Goal: Task Accomplishment & Management: Complete application form

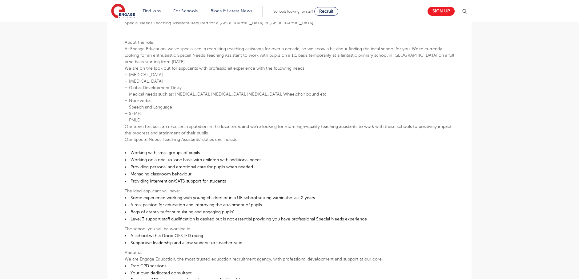
scroll to position [246, 0]
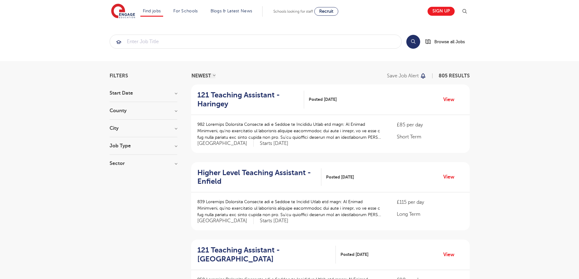
scroll to position [123, 0]
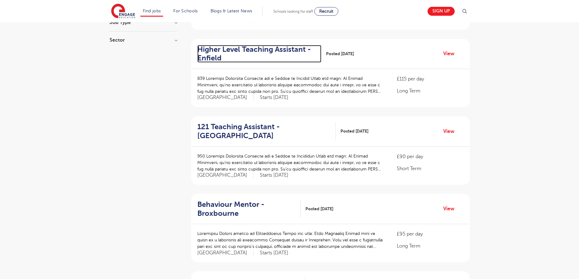
click at [278, 50] on h2 "Higher Level Teaching Assistant - Enfield" at bounding box center [256, 54] width 119 height 18
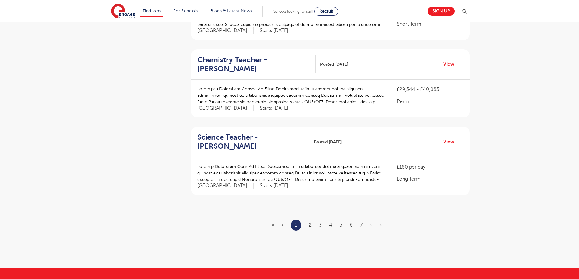
scroll to position [708, 0]
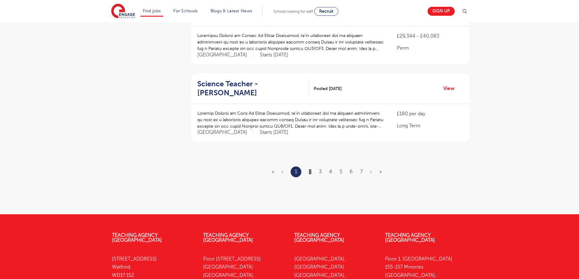
click at [309, 169] on link "2" at bounding box center [310, 172] width 3 height 6
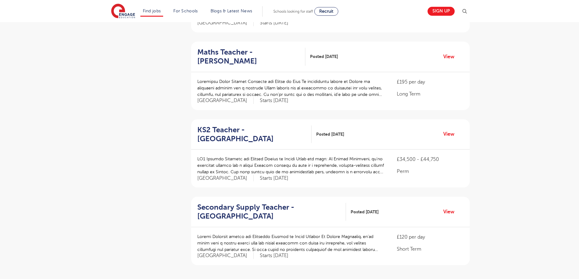
scroll to position [708, 0]
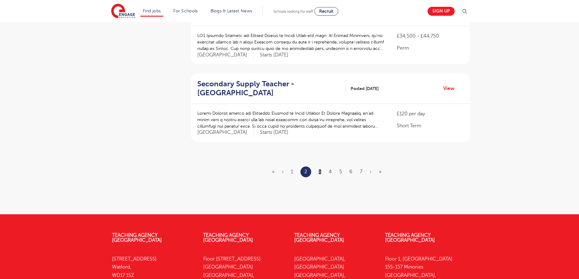
click at [320, 169] on link "3" at bounding box center [320, 172] width 3 height 6
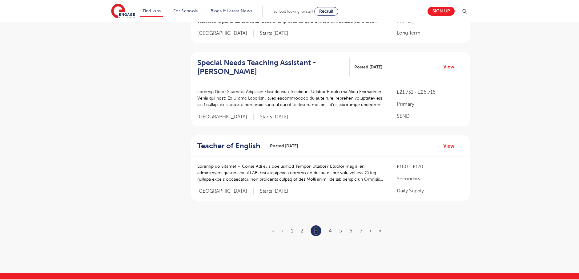
scroll to position [677, 0]
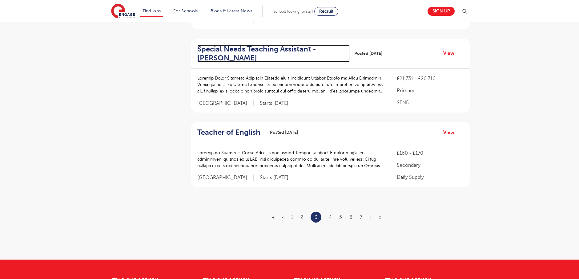
click at [298, 45] on h2 "Special Needs Teaching Assistant - Wakefield" at bounding box center [271, 54] width 148 height 18
click at [331, 214] on link "4" at bounding box center [330, 217] width 3 height 6
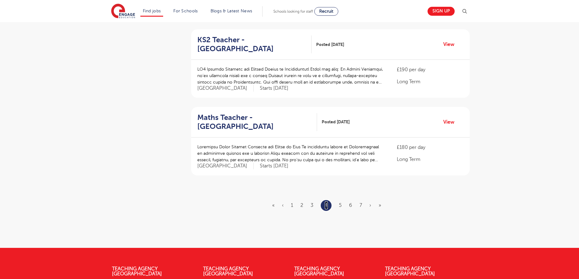
scroll to position [0, 0]
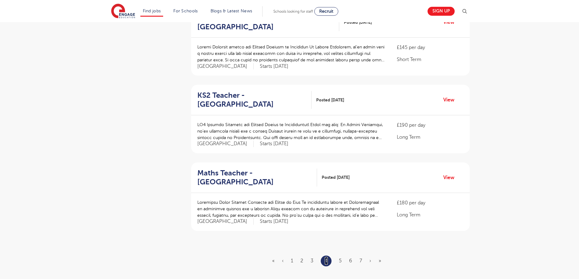
scroll to position [677, 0]
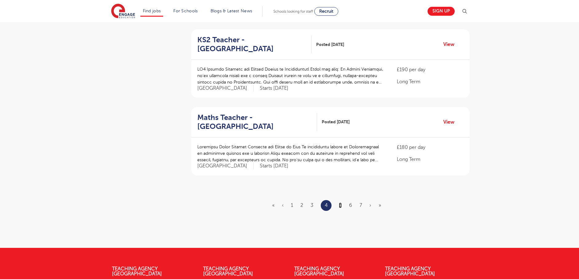
click at [341, 202] on link "5" at bounding box center [340, 205] width 3 height 6
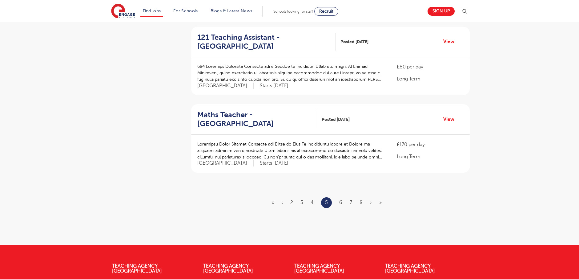
scroll to position [0, 0]
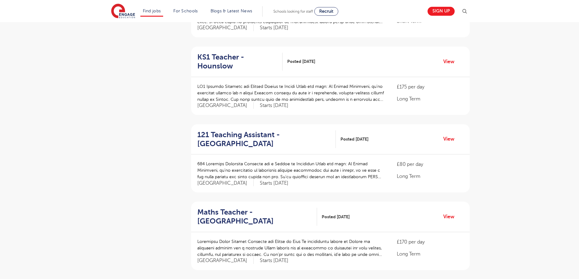
scroll to position [554, 0]
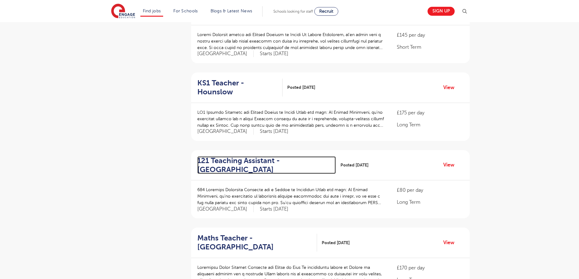
click at [265, 161] on h2 "121 Teaching Assistant - Redbridge" at bounding box center [264, 165] width 134 height 18
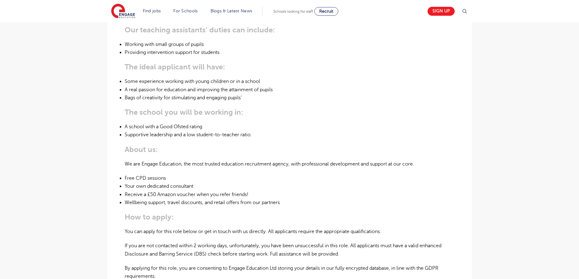
scroll to position [339, 0]
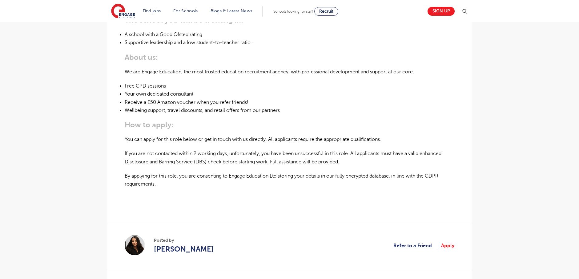
click at [132, 243] on img at bounding box center [135, 245] width 20 height 20
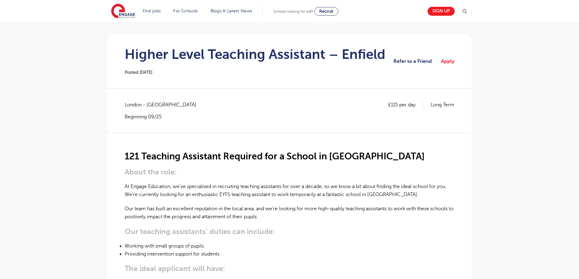
scroll to position [0, 0]
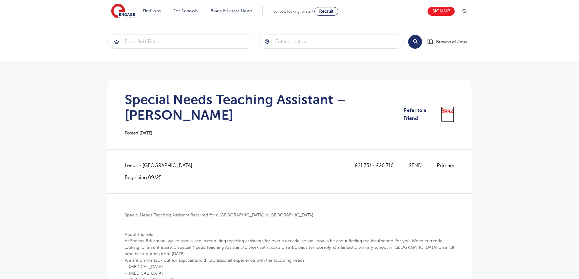
click at [450, 112] on link "Apply" at bounding box center [447, 114] width 13 height 16
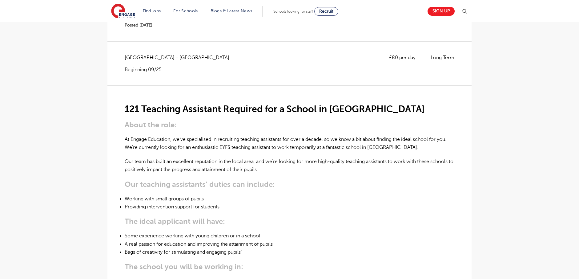
scroll to position [31, 0]
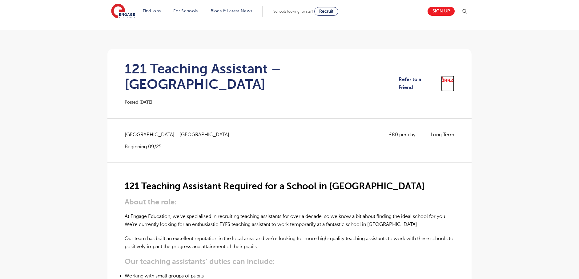
click at [447, 76] on link "Apply" at bounding box center [447, 83] width 13 height 16
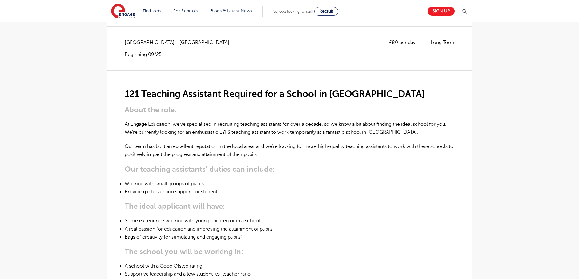
scroll to position [123, 0]
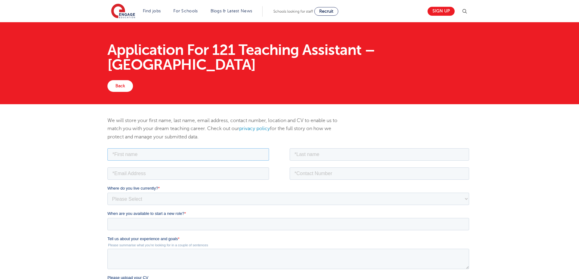
click at [176, 155] on input "text" at bounding box center [188, 154] width 162 height 12
type input "[DEMOGRAPHIC_DATA]"
type input "Nangrejo"
type input "[EMAIL_ADDRESS][DOMAIN_NAME]"
type input "[PHONE_NUMBER]"
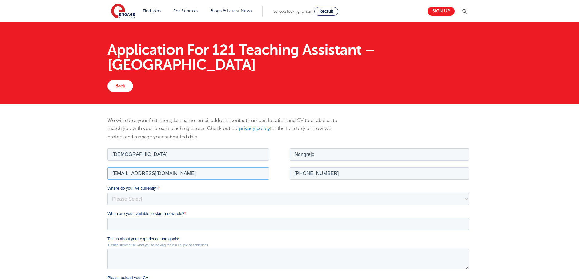
drag, startPoint x: 181, startPoint y: 174, endPoint x: 179, endPoint y: 307, distance: 133.0
click html "Job Position Job Sector Job ID Job Number Job Owner Muhammad Nangrejo rafiq081@…"
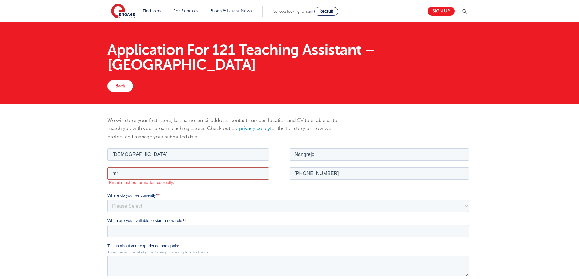
type input "mrnangrejo@gmail.com"
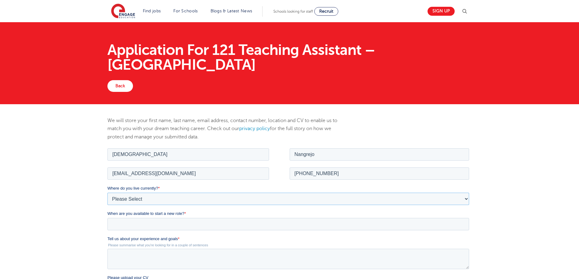
click at [208, 195] on select "Please Select UK Canada Ireland Australia New Zealand Europe USA South Africa J…" at bounding box center [288, 198] width 362 height 12
select select "UK"
click at [107, 192] on select "Please Select UK Canada Ireland Australia New Zealand Europe USA South Africa J…" at bounding box center [288, 198] width 362 height 12
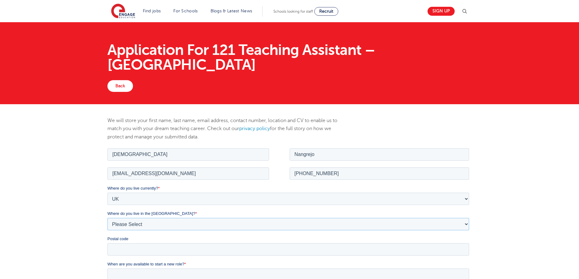
click at [166, 223] on select "Please Select Overseas Barnsley Bedfordshire Berkshire Bournemouth Bracknell Fo…" at bounding box center [288, 223] width 362 height 12
select select "Essex"
click at [107, 217] on select "Please Select Overseas Barnsley Bedfordshire Berkshire Bournemouth Bracknell Fo…" at bounding box center [288, 223] width 362 height 12
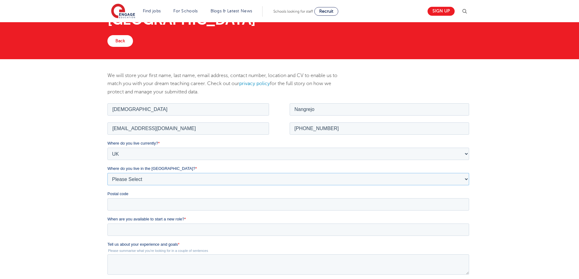
scroll to position [92, 0]
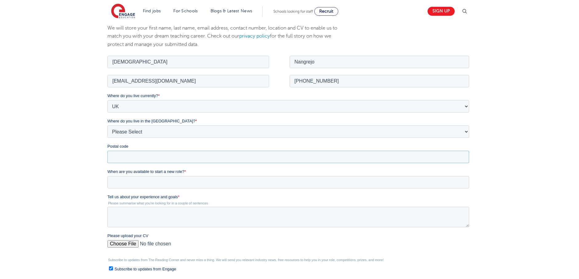
click at [148, 157] on input "Postal code" at bounding box center [288, 156] width 362 height 12
type input "RM8 1UB"
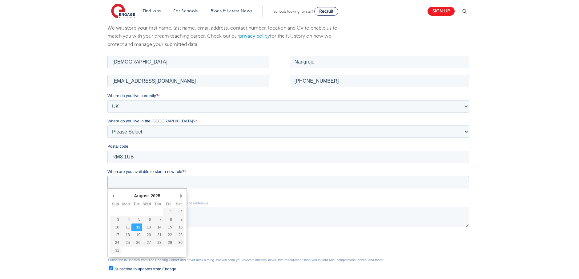
click at [172, 180] on input "When are you available to start a new role? *" at bounding box center [288, 181] width 362 height 12
type div "2025-09-09"
type input "2025/09/09"
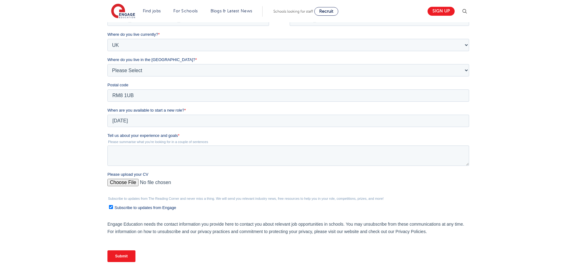
scroll to position [154, 0]
click at [151, 154] on textarea "Tell us about your experience and goals *" at bounding box center [288, 155] width 362 height 20
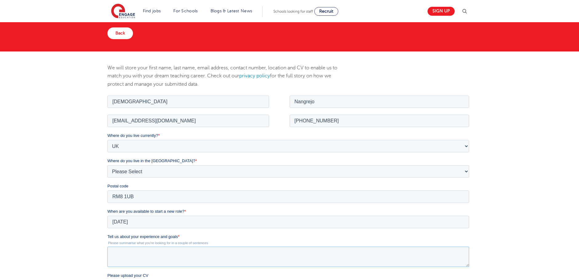
scroll to position [0, 0]
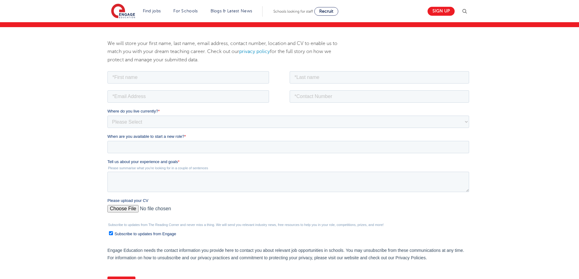
scroll to position [92, 0]
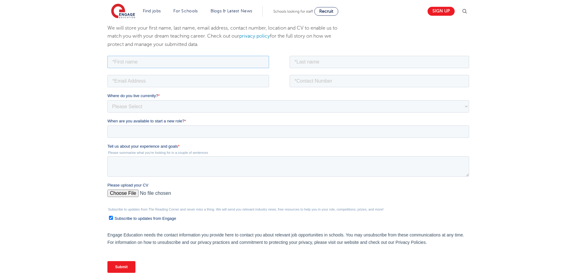
click at [144, 63] on input "text" at bounding box center [188, 61] width 162 height 12
type input "Muhammad"
type input "Nangrejo"
type input "rafiq081@hotmail.com"
type input "+447894427703"
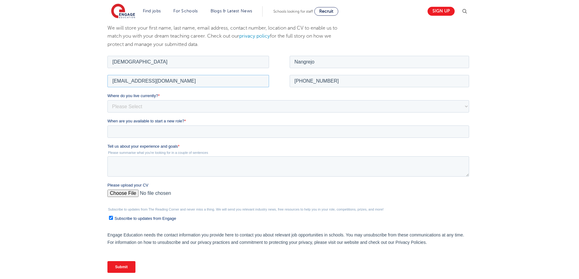
drag, startPoint x: 180, startPoint y: 82, endPoint x: 67, endPoint y: 82, distance: 113.3
click html "Job Position Job Sector Job ID Job Number Job Owner Muhammad Nangrejo rafiq081@…"
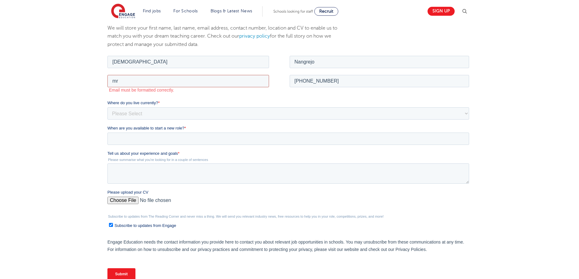
type input "mrnangrejo@gmail.com"
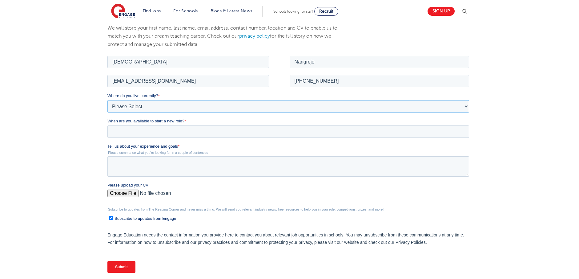
click at [141, 104] on select "Please Select UK Canada Ireland Australia New Zealand Europe USA South Africa J…" at bounding box center [288, 106] width 362 height 12
select select "UK"
click at [107, 100] on select "Please Select UK Canada Ireland Australia New Zealand Europe USA South Africa J…" at bounding box center [288, 106] width 362 height 12
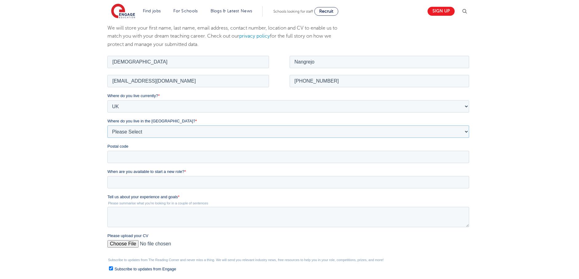
click at [138, 136] on select "Please Select Overseas Barnsley Bedfordshire Berkshire Bournemouth Bracknell Fo…" at bounding box center [288, 131] width 362 height 12
select select "Essex"
click at [107, 125] on select "Please Select Overseas Barnsley Bedfordshire Berkshire Bournemouth Bracknell Fo…" at bounding box center [288, 131] width 362 height 12
click at [127, 152] on input "Postal code" at bounding box center [288, 156] width 362 height 12
type input "RM8 1UB"
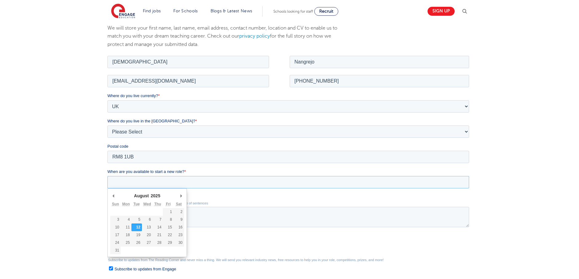
click at [185, 181] on input "When are you available to start a new role? *" at bounding box center [288, 181] width 362 height 12
type div "[DATE]"
type input "[DATE]"
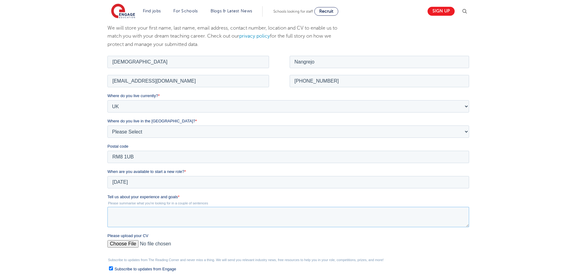
click at [187, 221] on textarea "Tell us about your experience and goals *" at bounding box center [288, 216] width 362 height 20
click at [199, 212] on textarea "Tell us about your experience and goals *" at bounding box center [288, 216] width 362 height 20
paste textarea "Throughout my academic and professional journey, I have gained extensive teachi…"
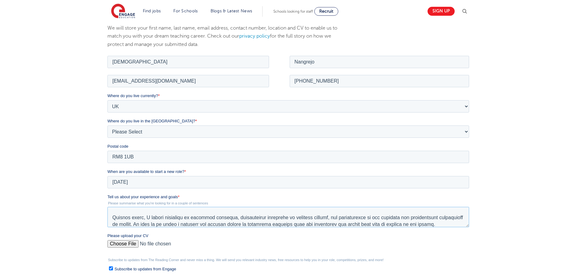
scroll to position [216, 0]
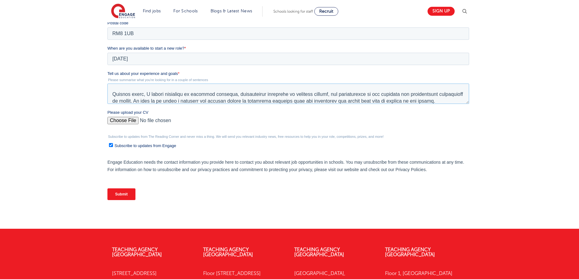
type textarea "Throughout my academic and professional journey, I have gained extensive teachi…"
click at [123, 122] on input "Please upload your CV" at bounding box center [288, 123] width 362 height 12
type input "C:\fakepath\CVMN TAC..pdf"
click at [111, 145] on input "Subscribe to updates from Engage" at bounding box center [111, 145] width 4 height 4
checkbox input "false"
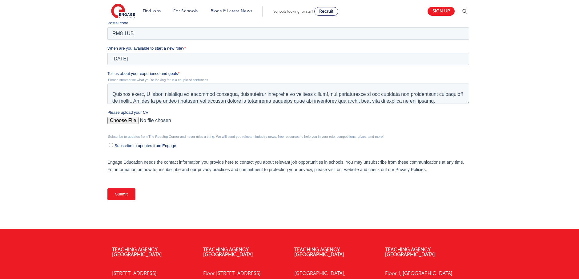
click at [124, 194] on input "Submit" at bounding box center [121, 194] width 28 height 12
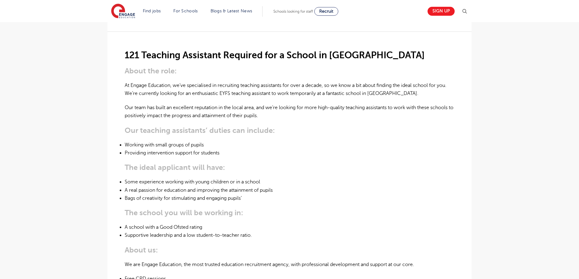
scroll to position [216, 0]
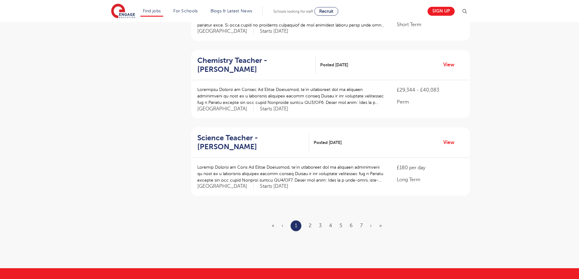
scroll to position [739, 0]
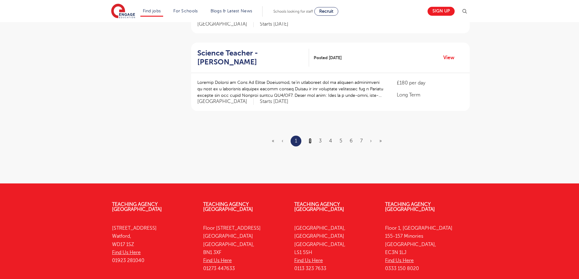
click at [310, 143] on link "2" at bounding box center [310, 141] width 3 height 6
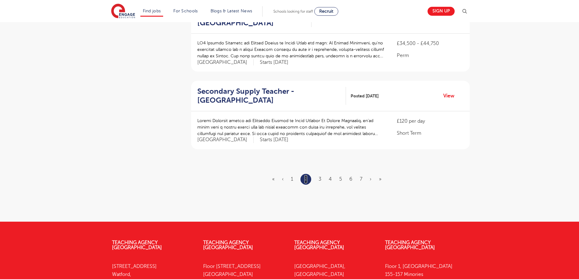
scroll to position [708, 0]
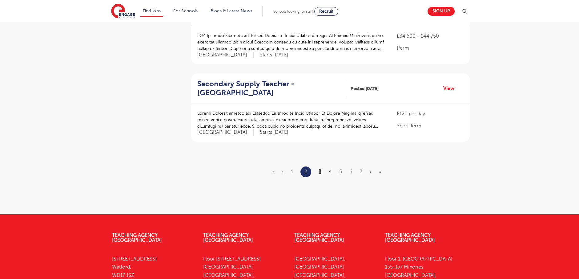
click at [321, 169] on link "3" at bounding box center [320, 172] width 3 height 6
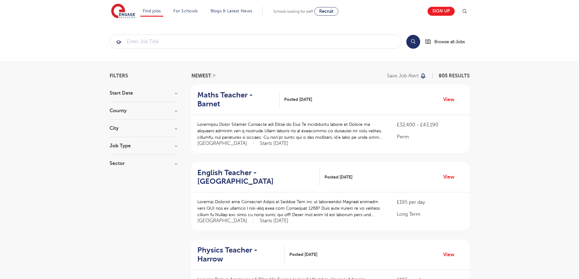
click at [122, 94] on h3 "Start Date" at bounding box center [144, 93] width 68 height 5
click at [127, 107] on span "September" at bounding box center [131, 106] width 25 height 6
click at [123, 107] on input "September 160" at bounding box center [121, 105] width 4 height 4
checkbox input "true"
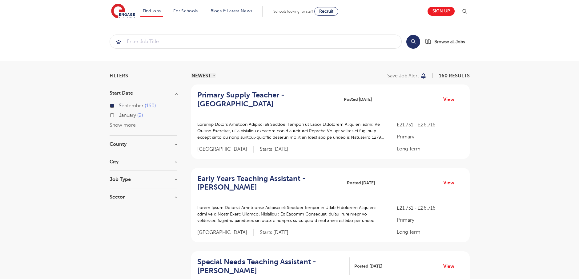
click at [133, 198] on h3 "Sector" at bounding box center [144, 196] width 68 height 5
click at [111, 211] on div "Primary 80" at bounding box center [144, 210] width 68 height 10
click at [112, 215] on div "All Through 21" at bounding box center [144, 220] width 68 height 10
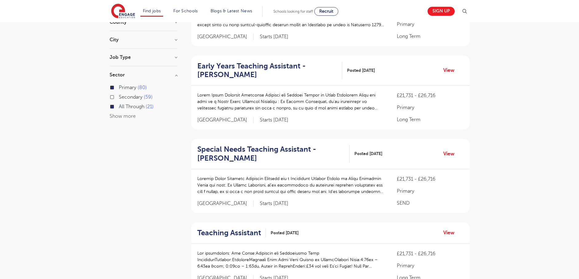
scroll to position [123, 0]
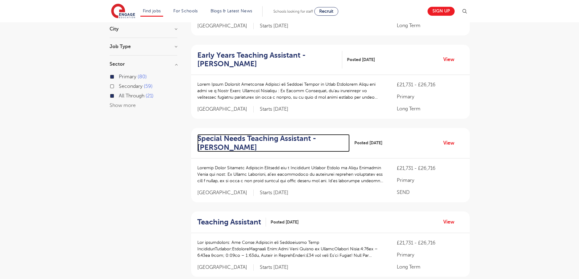
click at [270, 140] on h2 "Special Needs Teaching Assistant - Wakefield" at bounding box center [271, 143] width 148 height 18
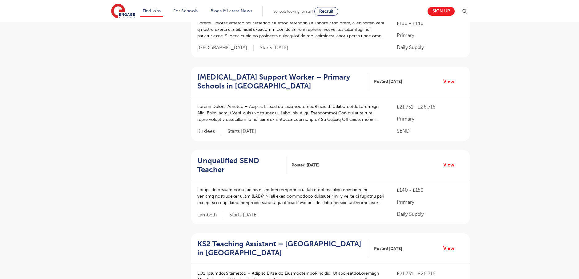
scroll to position [431, 0]
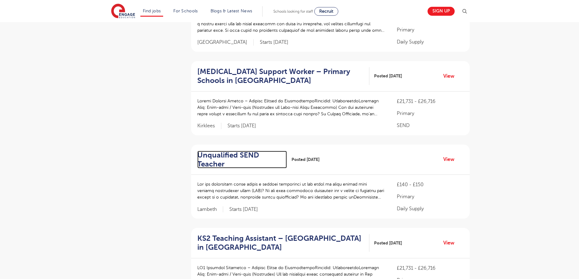
click at [234, 151] on h2 "Unqualified SEND Teacher" at bounding box center [239, 160] width 85 height 18
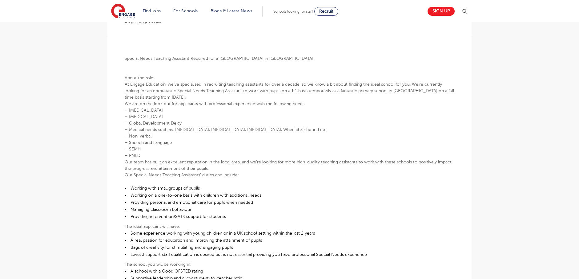
scroll to position [154, 0]
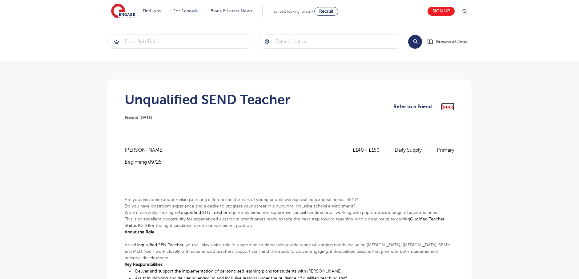
click at [446, 108] on link "Apply" at bounding box center [447, 107] width 13 height 8
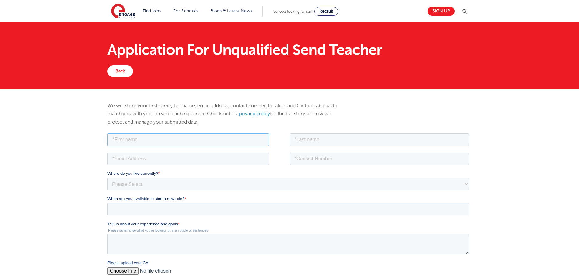
click at [228, 139] on input "text" at bounding box center [188, 139] width 162 height 12
type input "[DEMOGRAPHIC_DATA]"
type input "Nangrejo"
type input "[EMAIL_ADDRESS][DOMAIN_NAME]"
type input "[PHONE_NUMBER]"
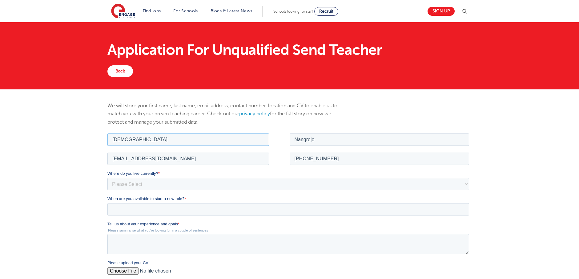
scroll to position [92, 0]
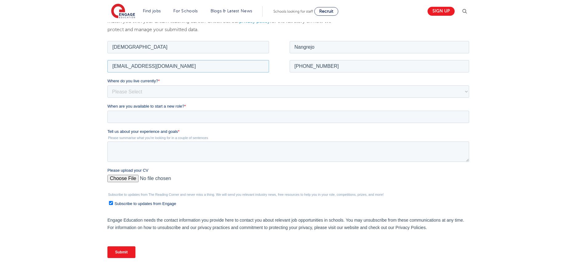
drag, startPoint x: 163, startPoint y: 70, endPoint x: 34, endPoint y: 71, distance: 128.4
click html "Job Position Job Sector Job ID Job Number Job Owner [PERSON_NAME] [EMAIL_ADDRES…"
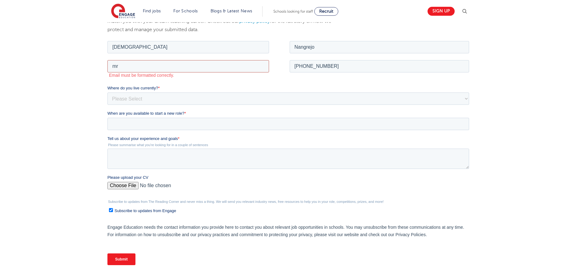
type input "[EMAIL_ADDRESS][DOMAIN_NAME]"
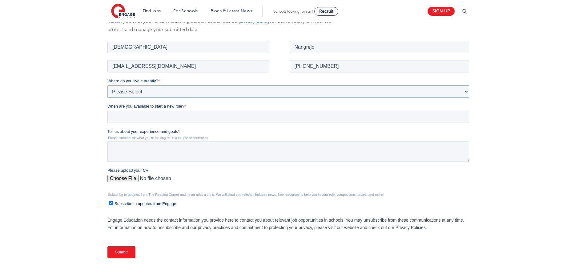
click at [131, 90] on select "Please Select UK Canada Ireland Australia New Zealand Europe USA South Africa J…" at bounding box center [288, 91] width 362 height 12
select select "UK"
click at [107, 85] on select "Please Select UK Canada Ireland Australia New Zealand Europe USA South Africa J…" at bounding box center [288, 91] width 362 height 12
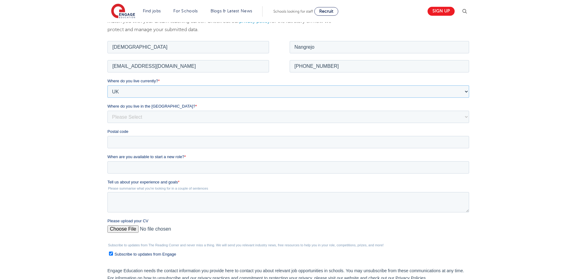
click at [141, 89] on select "Please Select UK Canada Ireland Australia New Zealand Europe USA South Africa J…" at bounding box center [288, 91] width 362 height 12
click at [107, 85] on select "Please Select UK Canada Ireland Australia New Zealand Europe USA South Africa J…" at bounding box center [288, 91] width 362 height 12
click at [134, 117] on select "Please Select Overseas Barnsley Bedfordshire Berkshire Bournemouth Bracknell Fo…" at bounding box center [288, 116] width 362 height 12
select select "Essex"
click at [107, 110] on select "Please Select Overseas Barnsley Bedfordshire Berkshire Bournemouth Bracknell Fo…" at bounding box center [288, 116] width 362 height 12
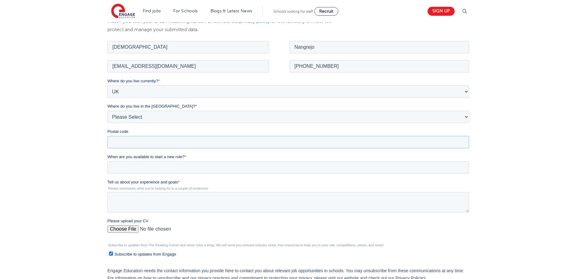
click at [133, 139] on input "Postal code" at bounding box center [288, 141] width 362 height 12
type input "RM8 1UB"
click at [154, 167] on input "When are you available to start a new role? *" at bounding box center [288, 167] width 362 height 12
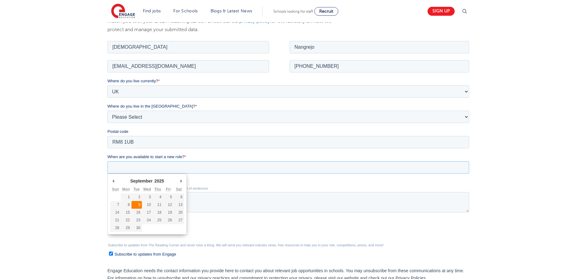
type div "2025-09-09"
type input "2025/09/09"
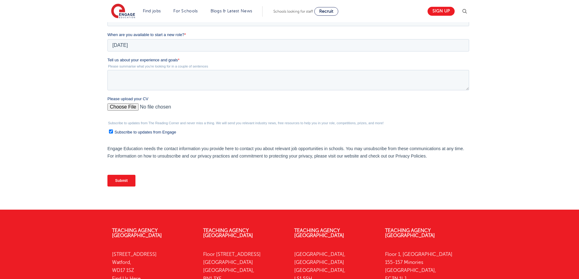
scroll to position [216, 0]
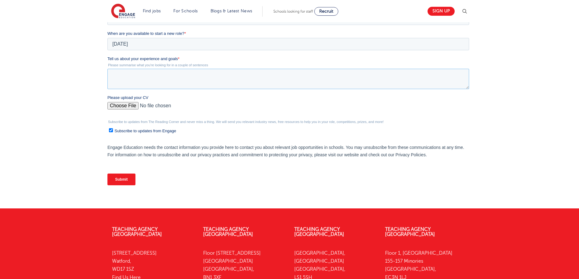
click at [124, 71] on textarea "Tell us about your experience and goals *" at bounding box center [288, 79] width 362 height 20
paste textarea "Throughout my academic and professional journey, I have gained extensive teachi…"
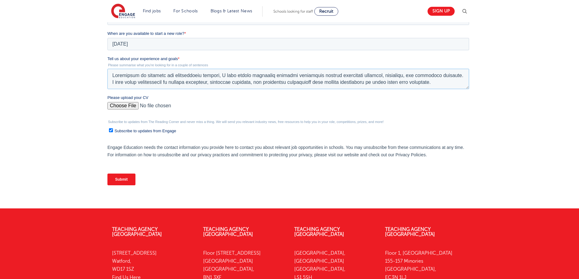
scroll to position [64, 0]
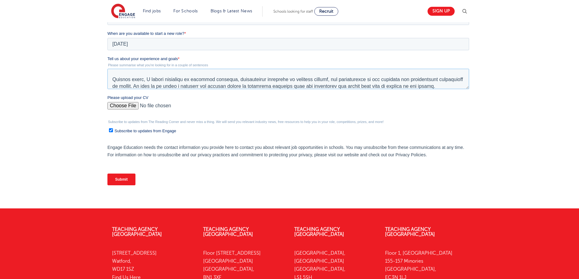
type textarea "Throughout my academic and professional journey, I have gained extensive teachi…"
click at [128, 105] on input "Please upload your CV" at bounding box center [288, 108] width 362 height 12
type input "C:\fakepath\CVMN TAC..pdf"
click at [111, 130] on input "Subscribe to updates from Engage" at bounding box center [111, 130] width 4 height 4
checkbox input "false"
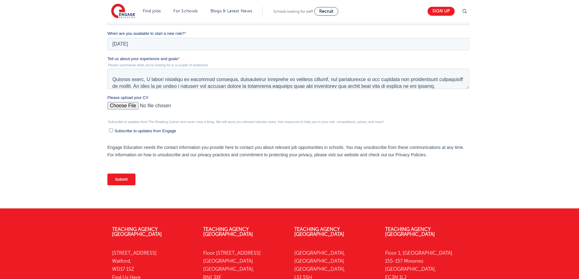
click at [120, 178] on input "Submit" at bounding box center [121, 179] width 28 height 12
